Goal: Task Accomplishment & Management: Use online tool/utility

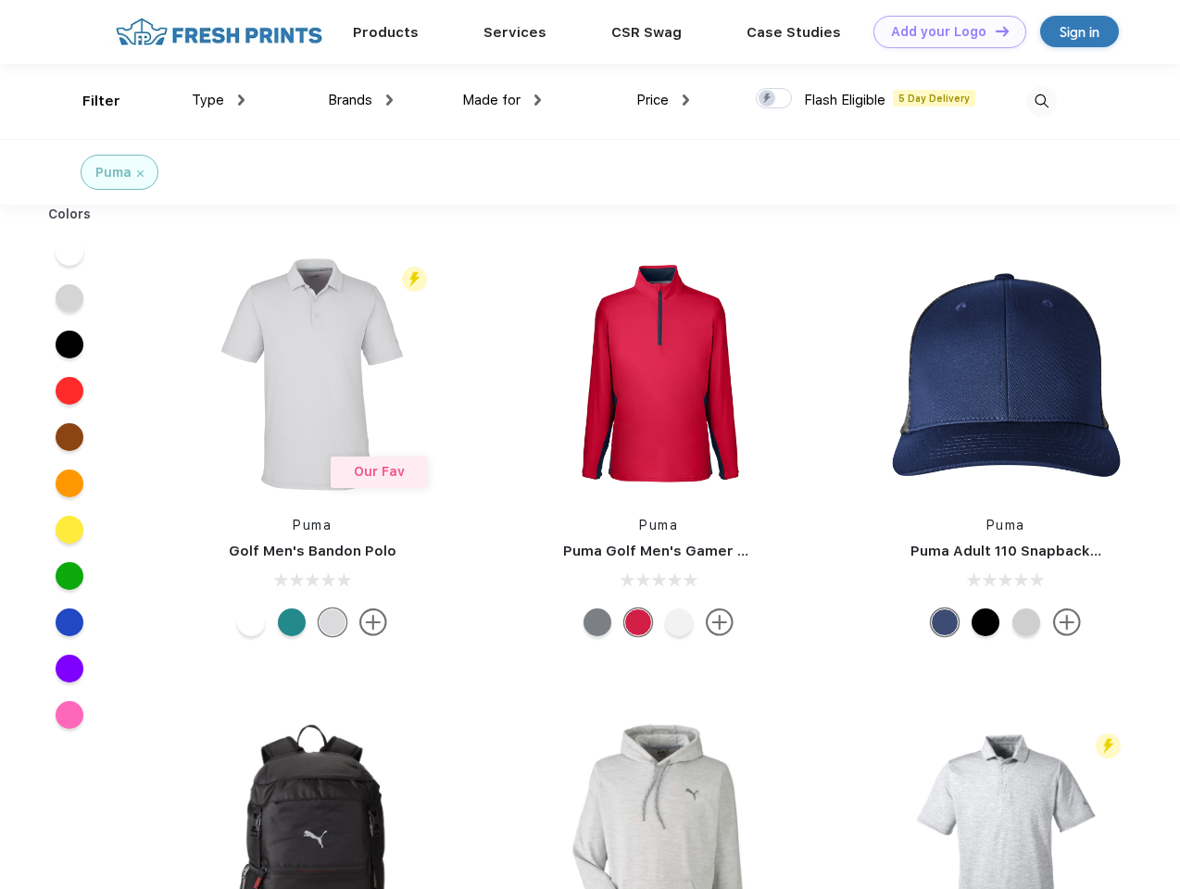
click at [943, 31] on link "Add your Logo Design Tool" at bounding box center [949, 32] width 153 height 32
click at [0, 0] on div "Design Tool" at bounding box center [0, 0] width 0 height 0
click at [994, 31] on link "Add your Logo Design Tool" at bounding box center [949, 32] width 153 height 32
click at [89, 101] on div "Filter" at bounding box center [101, 101] width 38 height 21
click at [219, 100] on span "Type" at bounding box center [208, 100] width 32 height 17
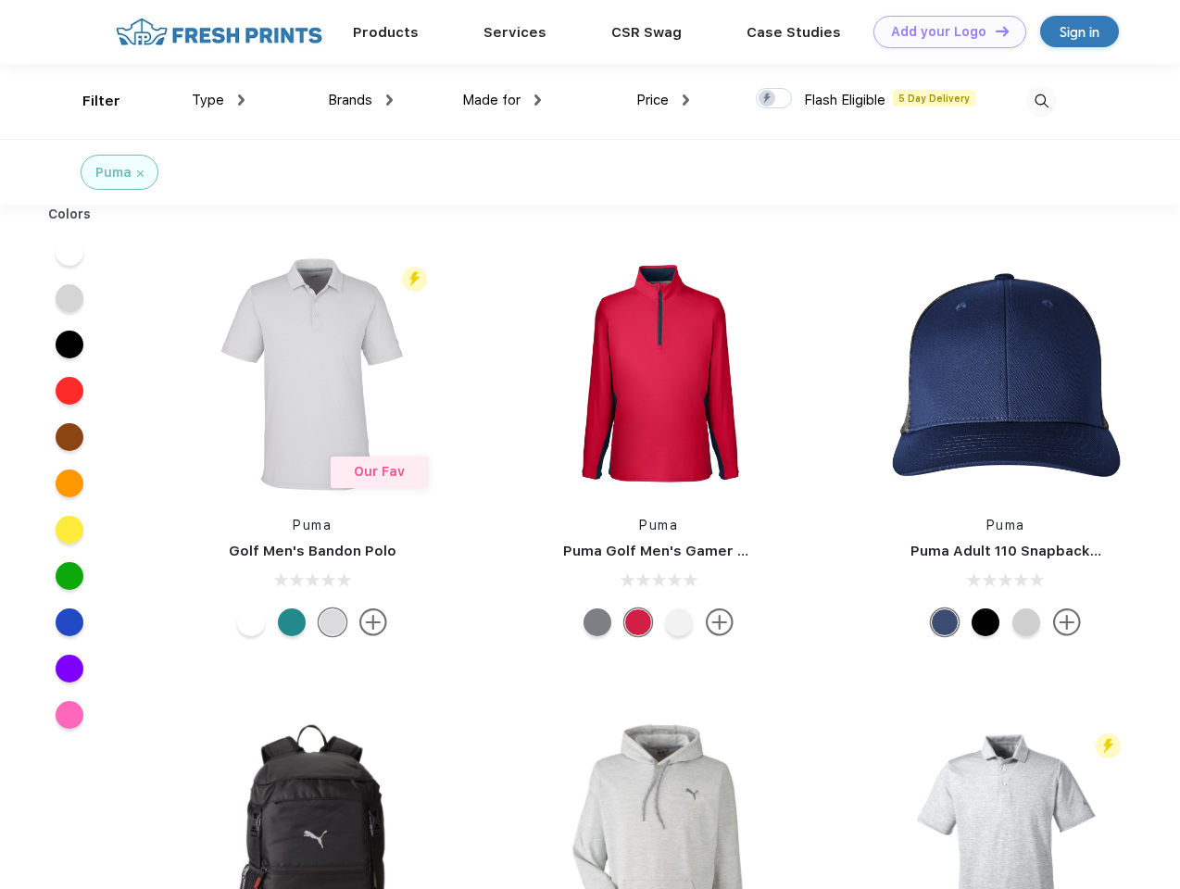
click at [360, 100] on span "Brands" at bounding box center [350, 100] width 44 height 17
click at [502, 100] on span "Made for" at bounding box center [491, 100] width 58 height 17
click at [663, 100] on span "Price" at bounding box center [652, 100] width 32 height 17
click at [774, 99] on div at bounding box center [774, 98] width 36 height 20
click at [768, 99] on input "checkbox" at bounding box center [762, 93] width 12 height 12
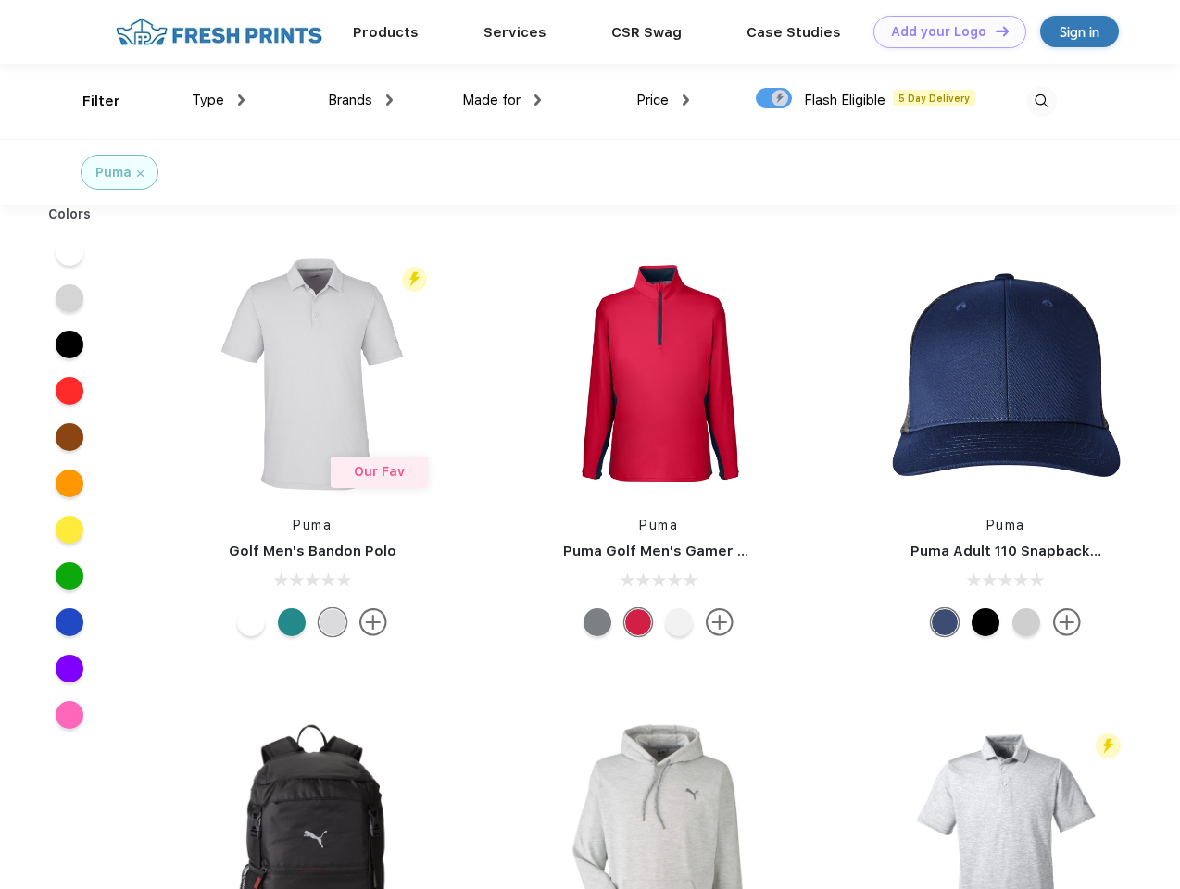
click at [1041, 101] on img at bounding box center [1041, 101] width 31 height 31
